Goal: Find specific page/section: Find specific page/section

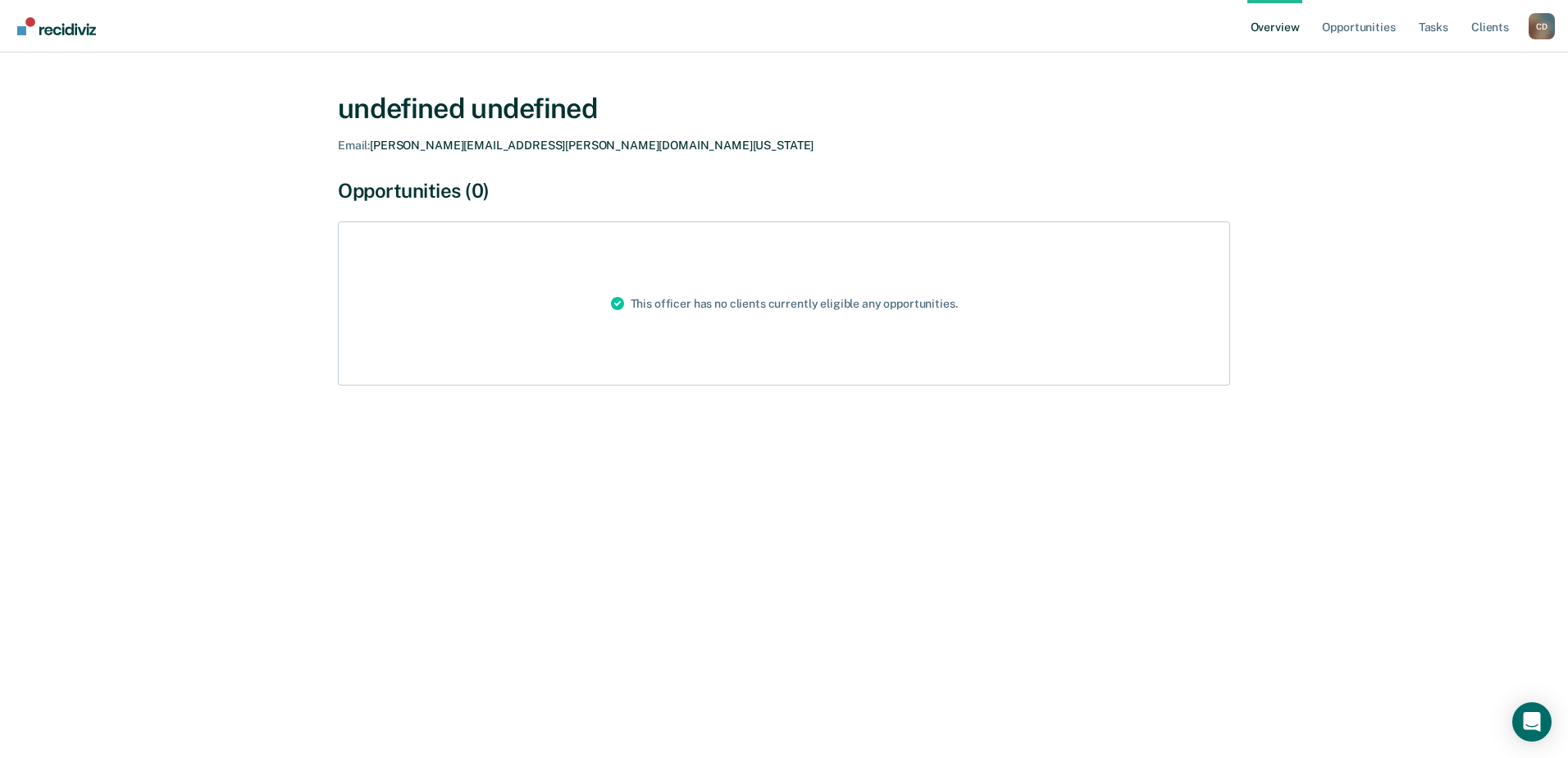
click at [1281, 30] on link "Overview" at bounding box center [1275, 26] width 56 height 53
click at [1349, 32] on link "Opportunities" at bounding box center [1358, 26] width 79 height 53
